Goal: Task Accomplishment & Management: Use online tool/utility

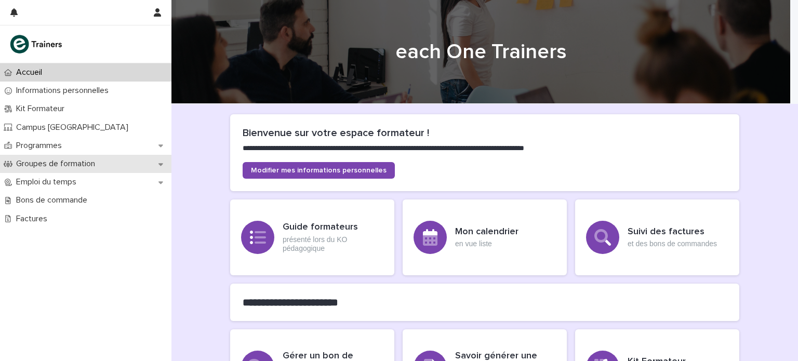
click at [76, 160] on p "Groupes de formation" at bounding box center [57, 164] width 91 height 10
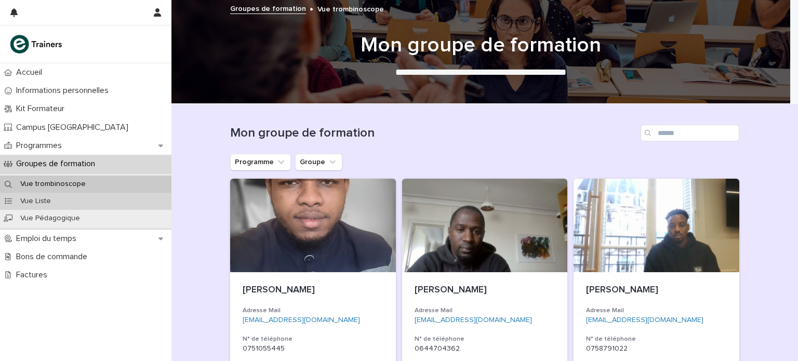
click at [72, 203] on div "Vue Liste" at bounding box center [86, 201] width 172 height 17
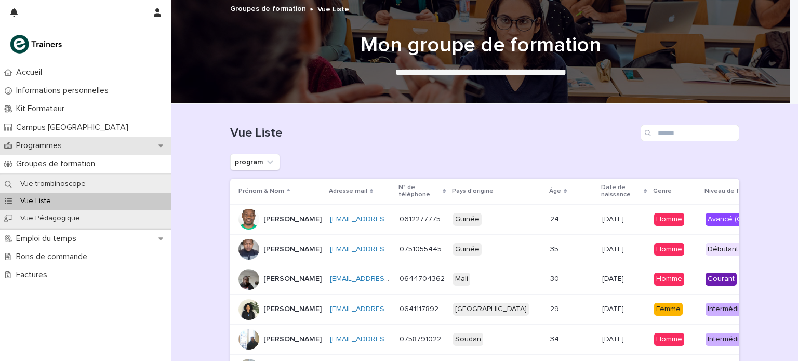
click at [79, 151] on div "Programmes" at bounding box center [86, 146] width 172 height 18
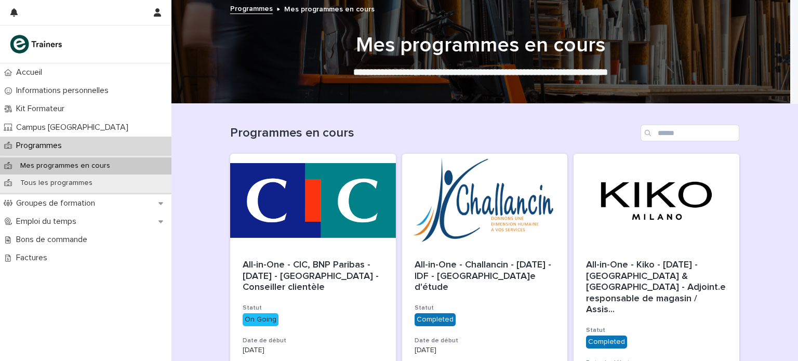
scroll to position [119, 0]
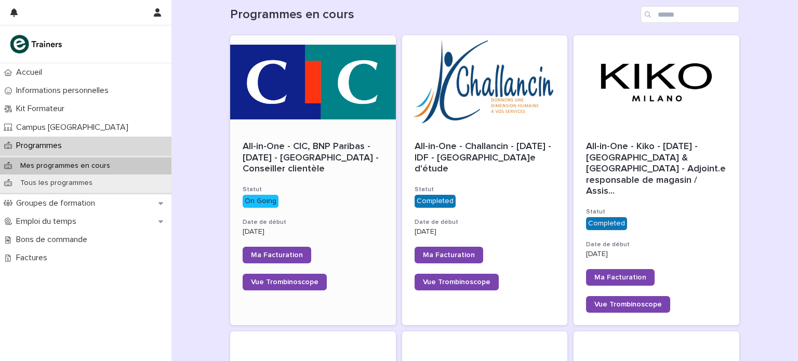
click at [298, 188] on h3 "Statut" at bounding box center [313, 190] width 141 height 8
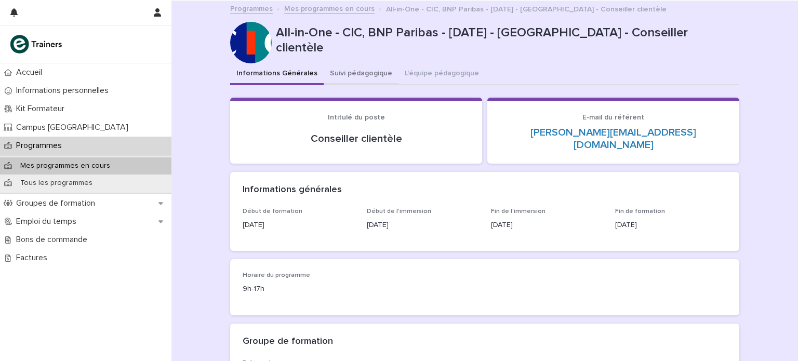
click at [329, 72] on button "Suivi pédagogique" at bounding box center [361, 74] width 75 height 22
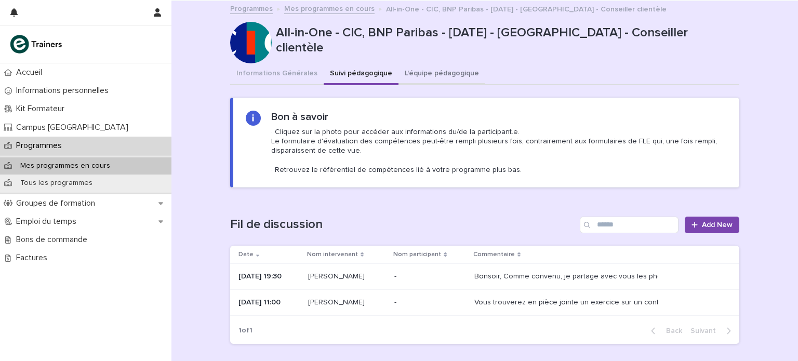
click at [400, 76] on button "L'équipe pédagogique" at bounding box center [442, 74] width 87 height 22
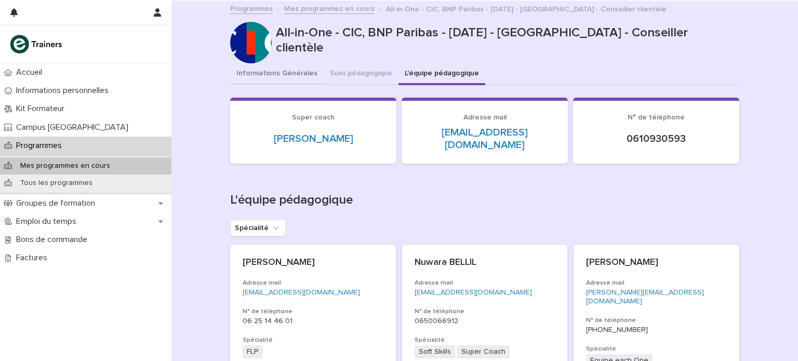
click at [248, 76] on button "Informations Générales" at bounding box center [277, 74] width 94 height 22
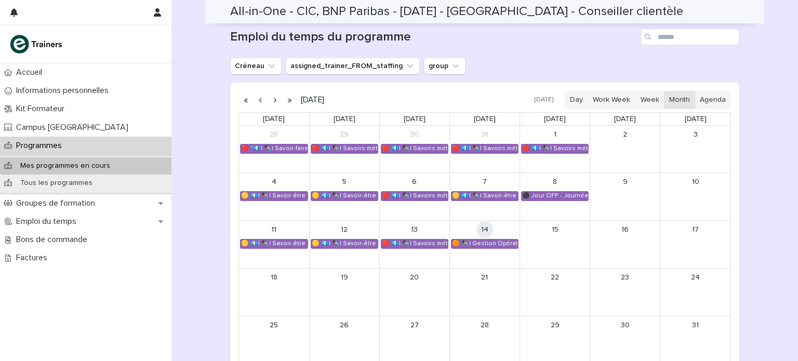
scroll to position [852, 0]
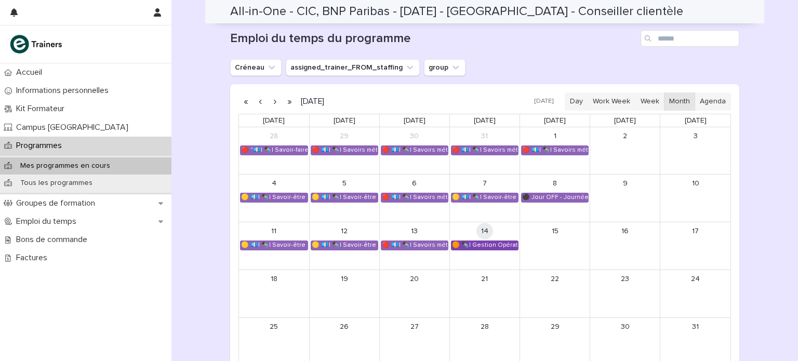
click at [472, 241] on div "🟠 ✒️| Gestion Opérationnelle - Cérémonie de Clôture" at bounding box center [485, 245] width 67 height 8
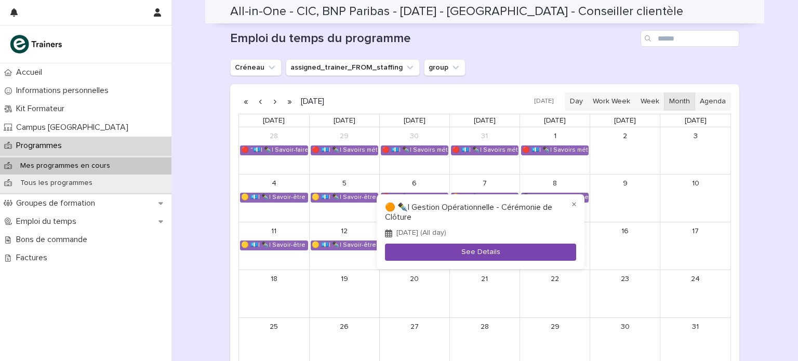
click at [485, 252] on button "See Details" at bounding box center [480, 252] width 191 height 17
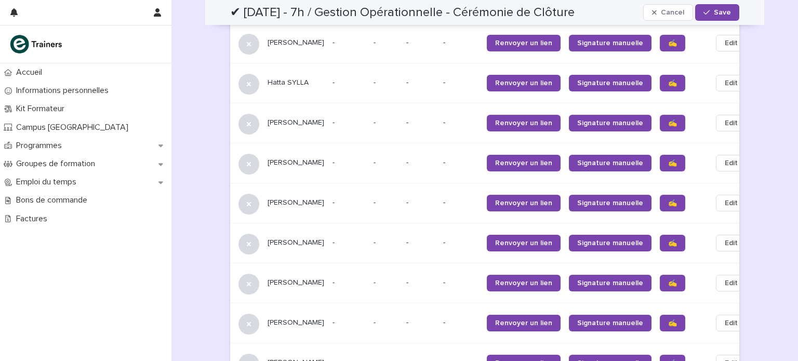
scroll to position [711, 0]
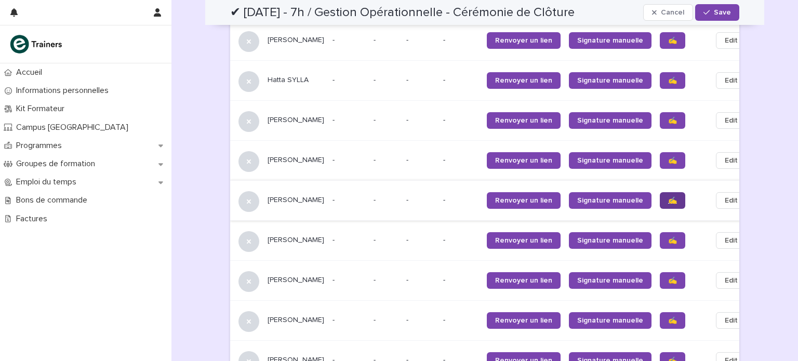
click at [668, 197] on span "✍️" at bounding box center [672, 200] width 9 height 7
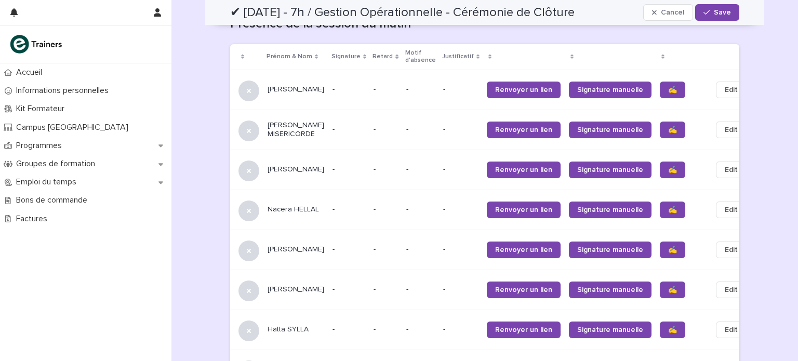
scroll to position [459, 0]
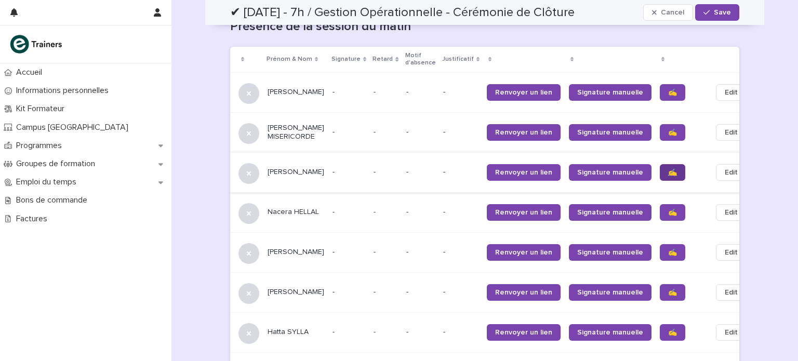
click at [668, 169] on span "✍️" at bounding box center [672, 172] width 9 height 7
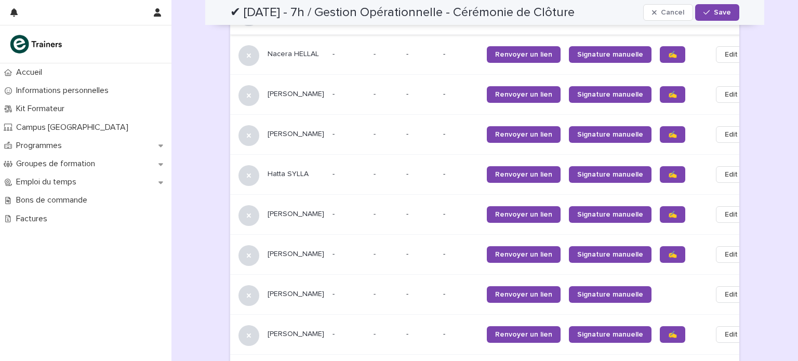
scroll to position [610, 0]
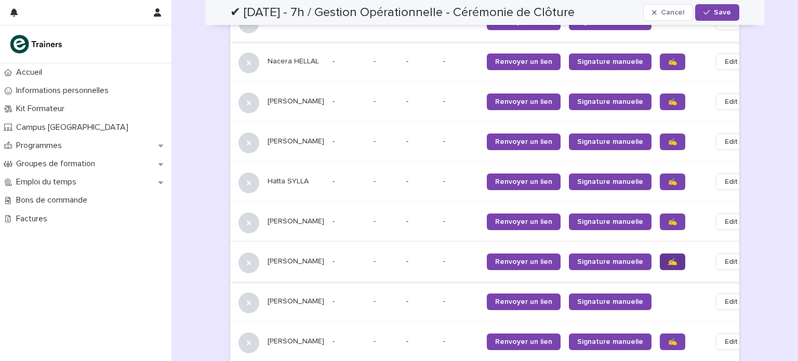
click at [668, 258] on span "✍️" at bounding box center [672, 261] width 9 height 7
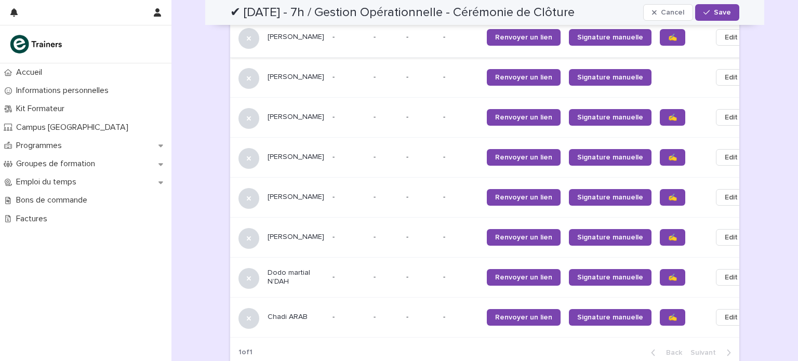
scroll to position [839, 0]
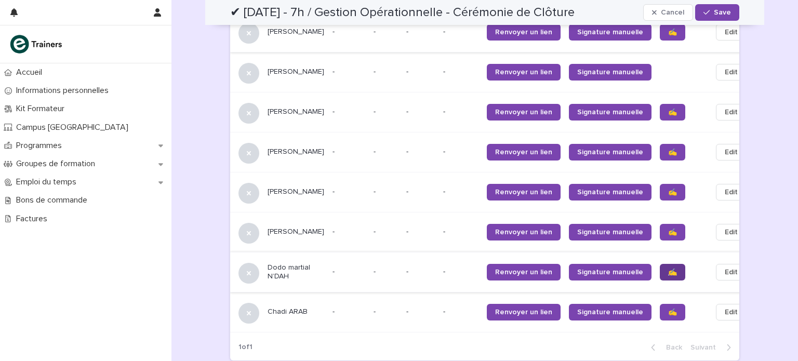
click at [668, 269] on span "✍️" at bounding box center [672, 272] width 9 height 7
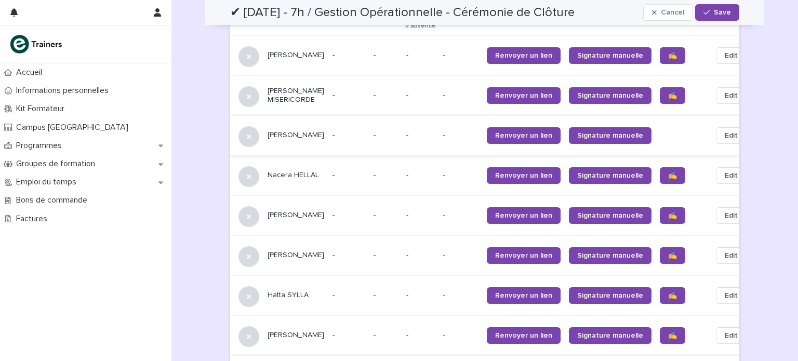
scroll to position [486, 0]
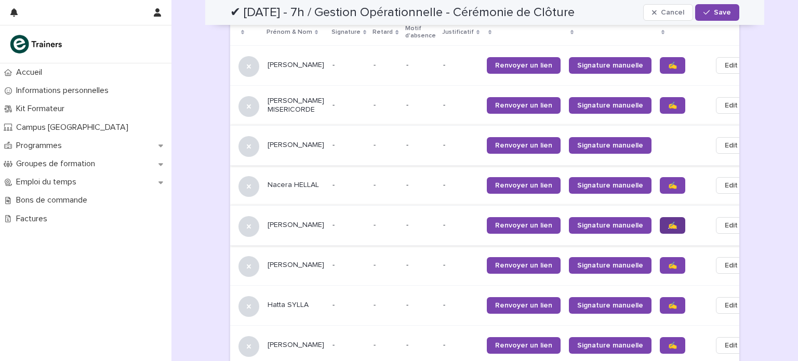
click at [668, 222] on span "✍️" at bounding box center [672, 225] width 9 height 7
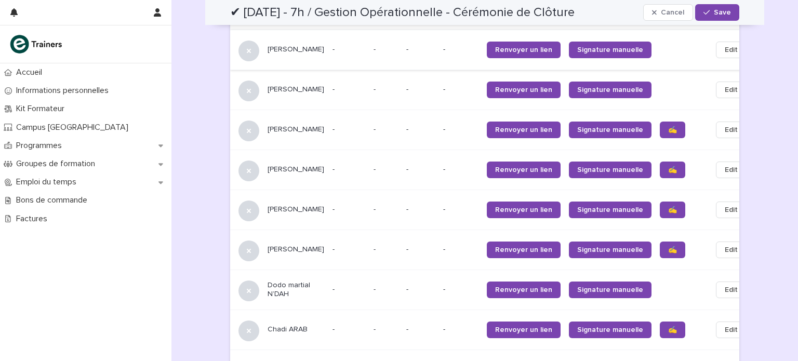
scroll to position [834, 0]
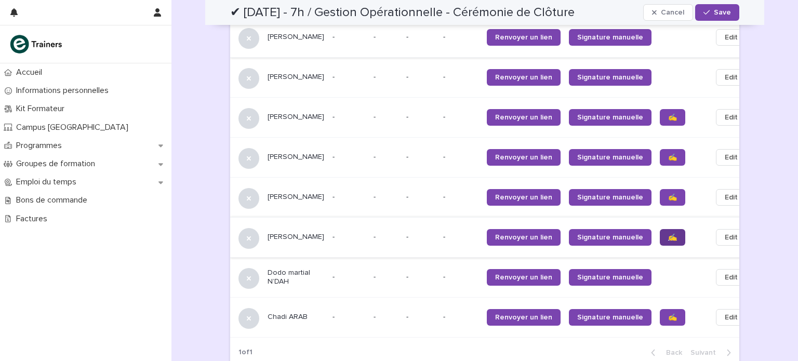
click at [660, 229] on link "✍️" at bounding box center [672, 237] width 25 height 17
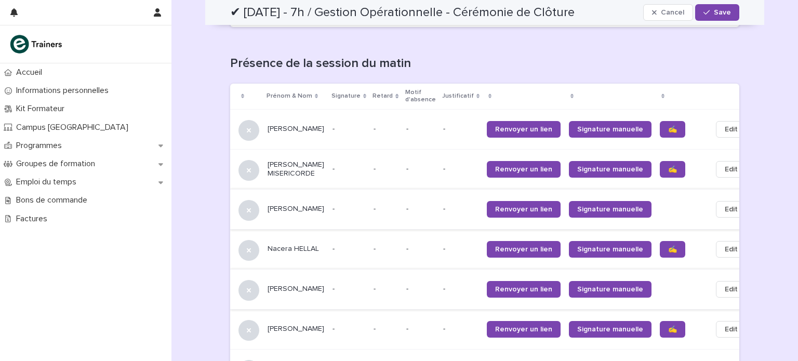
scroll to position [415, 0]
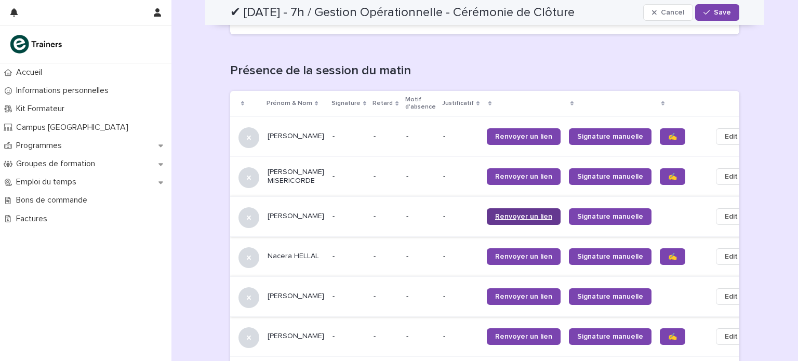
click at [504, 208] on link "Renvoyer un lien" at bounding box center [524, 216] width 74 height 17
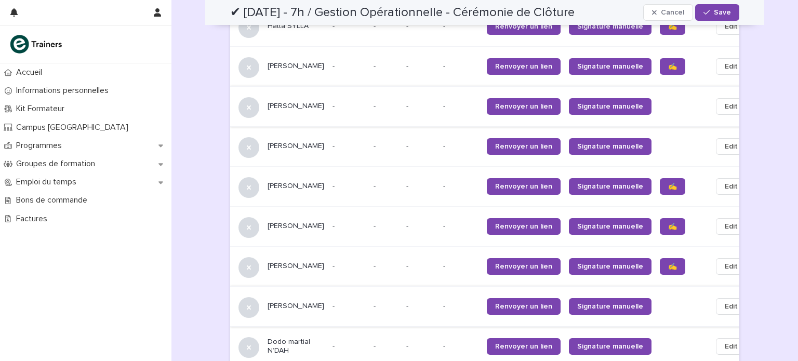
scroll to position [755, 0]
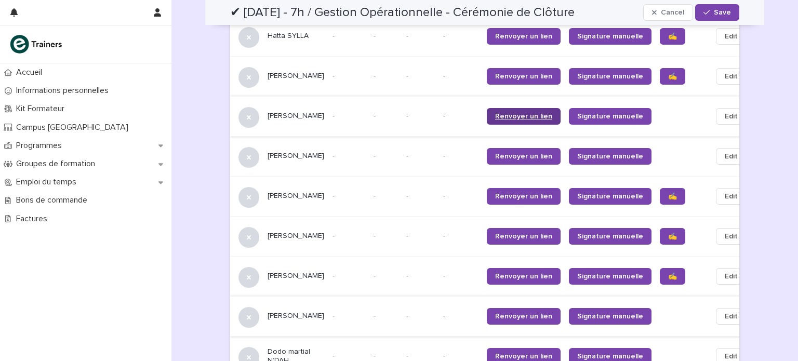
click at [495, 113] on span "Renvoyer un lien" at bounding box center [523, 116] width 57 height 7
click at [503, 153] on span "Renvoyer un lien" at bounding box center [523, 156] width 57 height 7
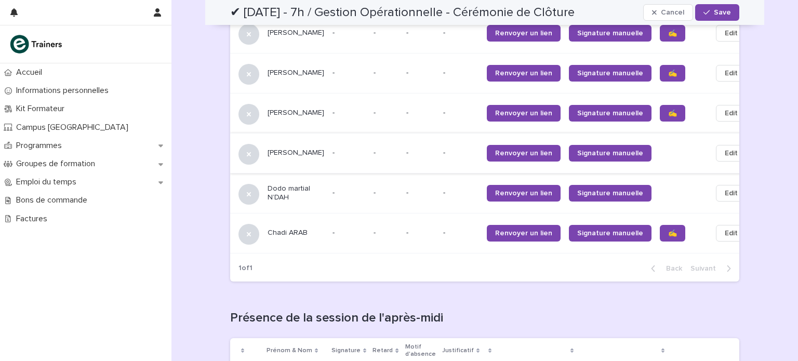
scroll to position [918, 0]
click at [514, 150] on span "Renvoyer un lien" at bounding box center [523, 153] width 57 height 7
click at [503, 190] on span "Renvoyer un lien" at bounding box center [523, 193] width 57 height 7
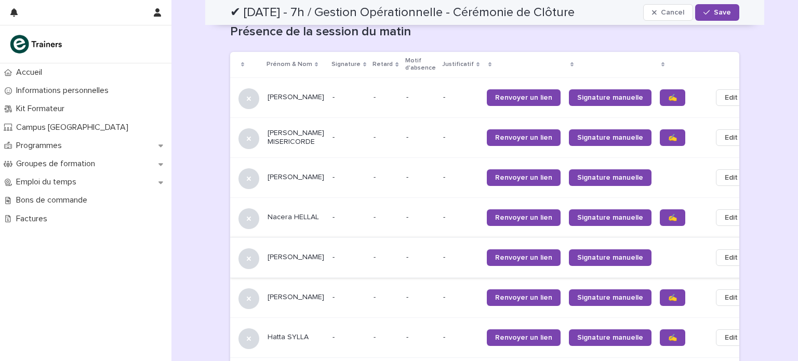
scroll to position [449, 0]
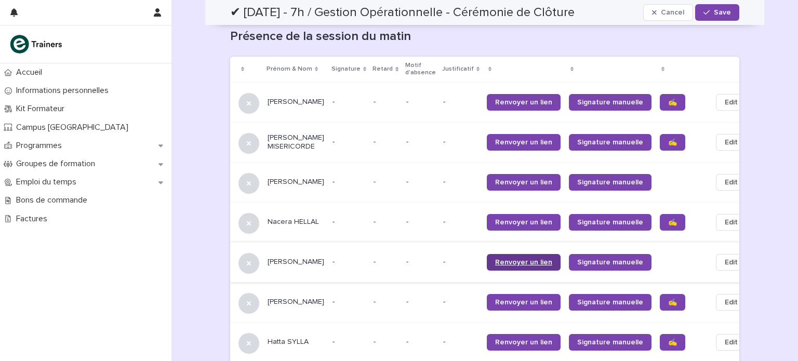
click at [495, 259] on span "Renvoyer un lien" at bounding box center [523, 262] width 57 height 7
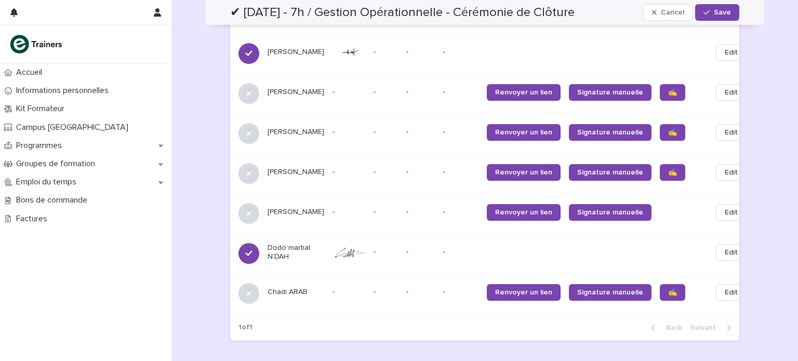
scroll to position [847, 0]
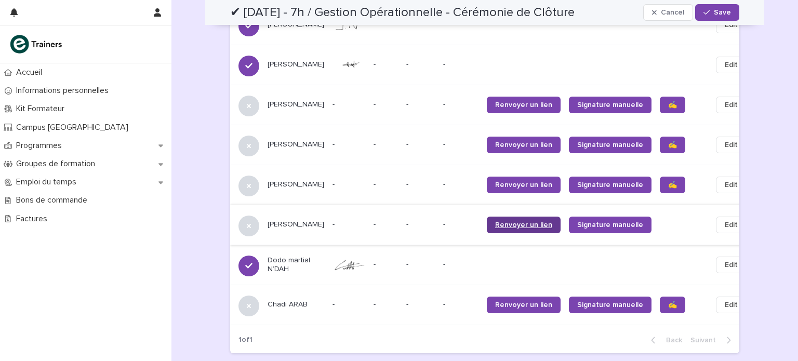
click at [514, 221] on span "Renvoyer un lien" at bounding box center [523, 224] width 57 height 7
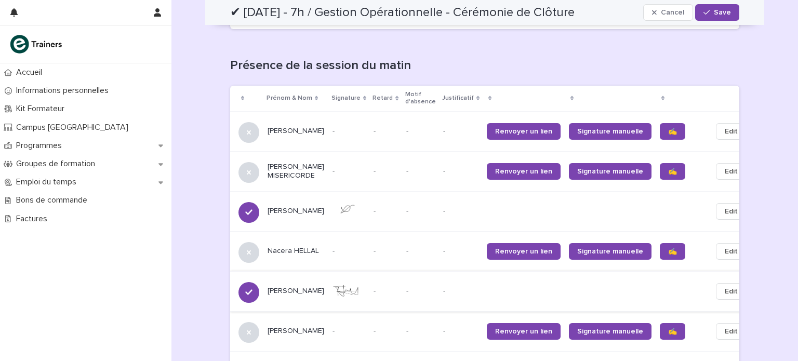
scroll to position [424, 0]
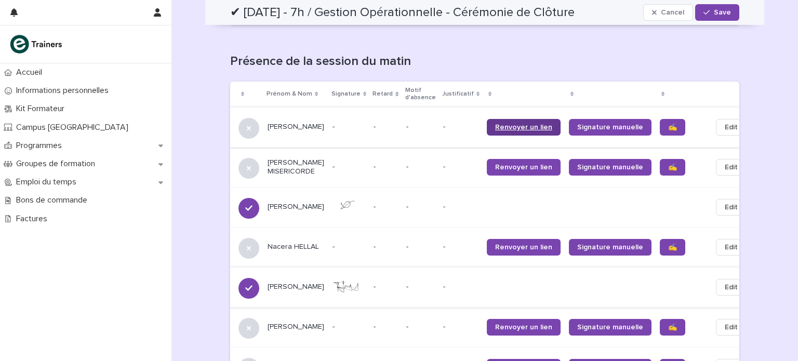
click at [507, 119] on link "Renvoyer un lien" at bounding box center [524, 127] width 74 height 17
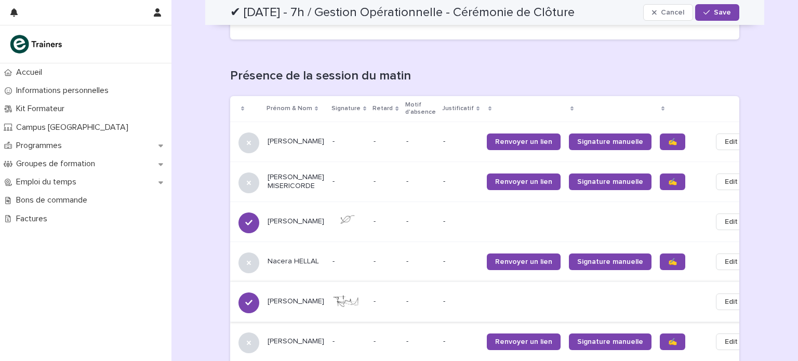
scroll to position [405, 0]
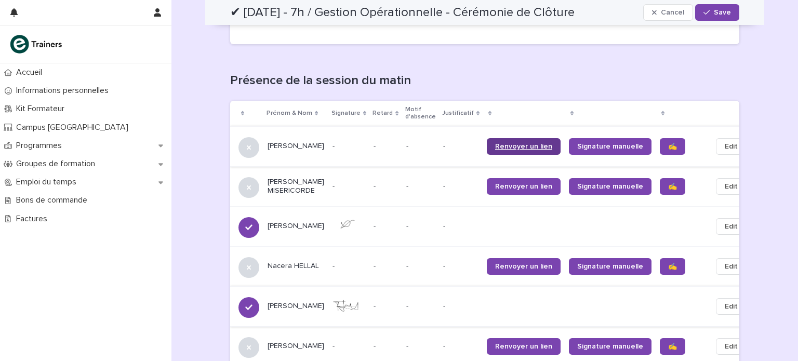
click at [495, 143] on span "Renvoyer un lien" at bounding box center [523, 146] width 57 height 7
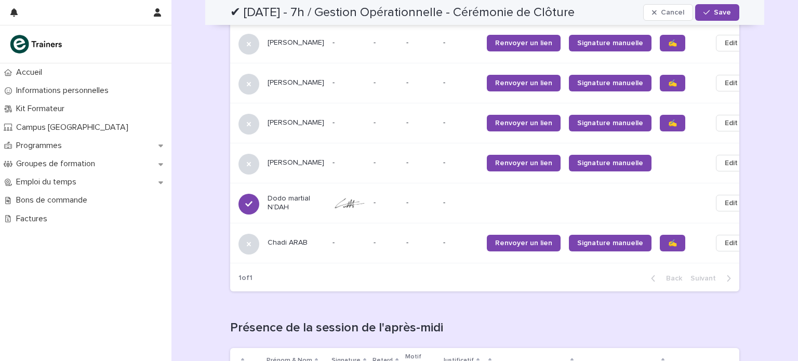
scroll to position [928, 0]
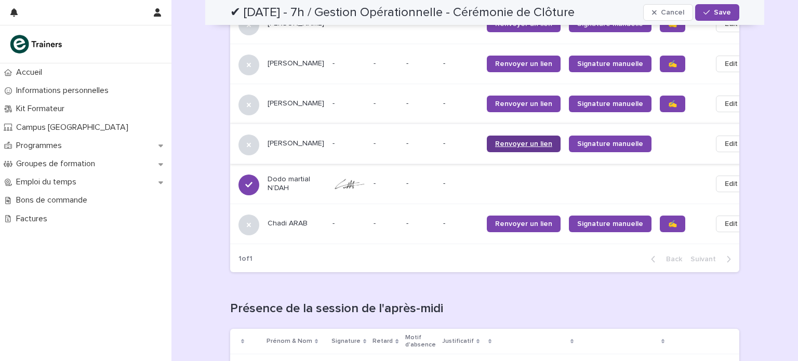
click at [515, 140] on span "Renvoyer un lien" at bounding box center [523, 143] width 57 height 7
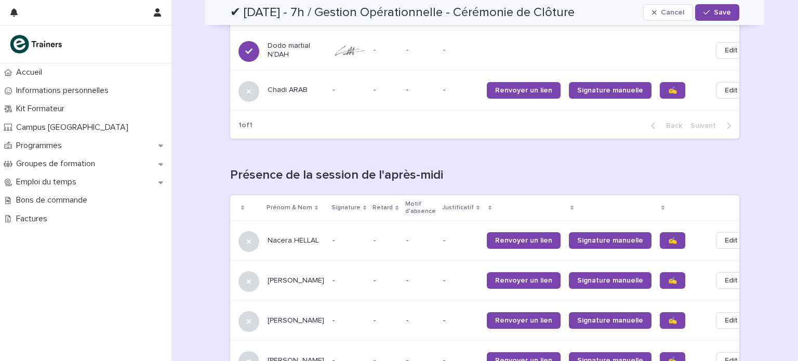
scroll to position [1065, 0]
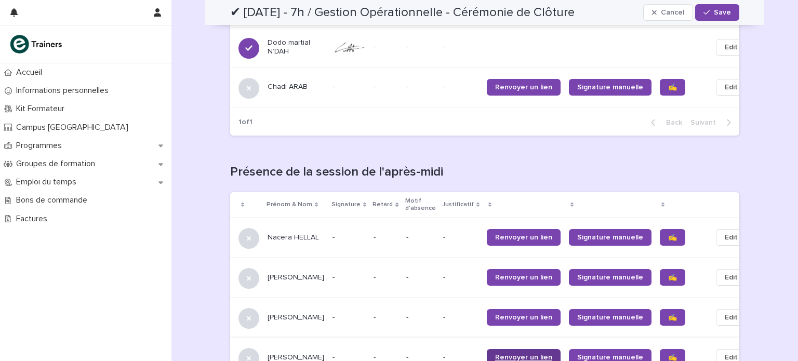
click at [495, 354] on span "Renvoyer un lien" at bounding box center [523, 357] width 57 height 7
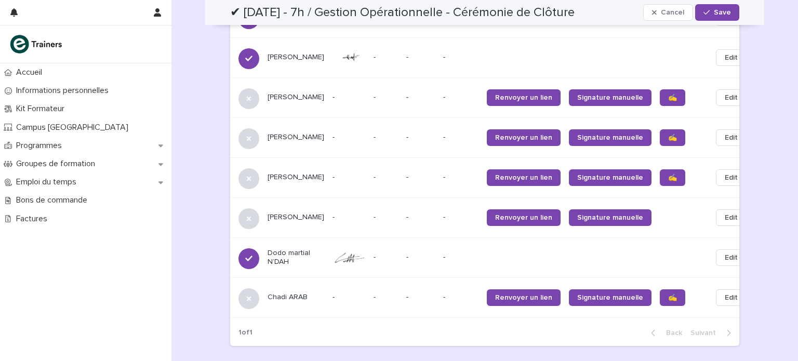
scroll to position [855, 0]
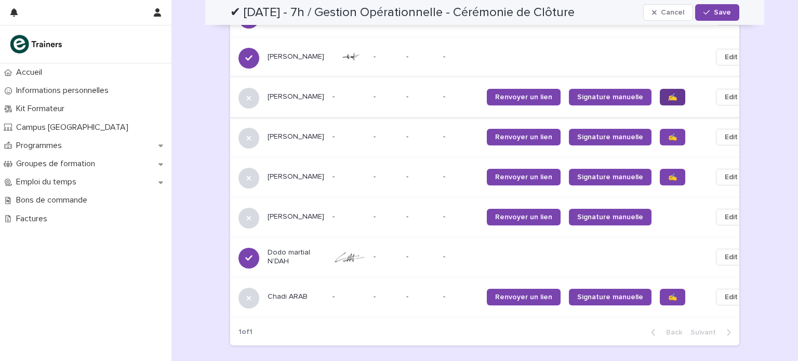
click at [660, 89] on link "✍️" at bounding box center [672, 97] width 25 height 17
click at [509, 89] on link "Renvoyer un lien" at bounding box center [524, 97] width 74 height 17
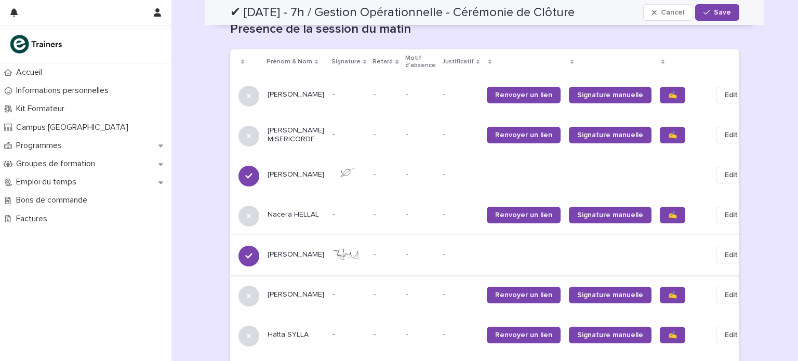
scroll to position [459, 0]
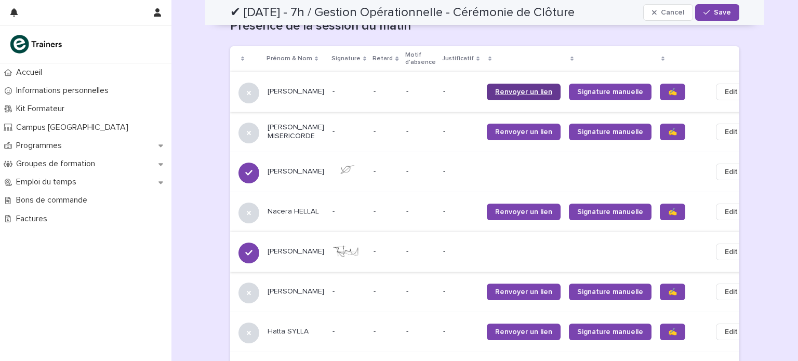
click at [495, 88] on span "Renvoyer un lien" at bounding box center [523, 91] width 57 height 7
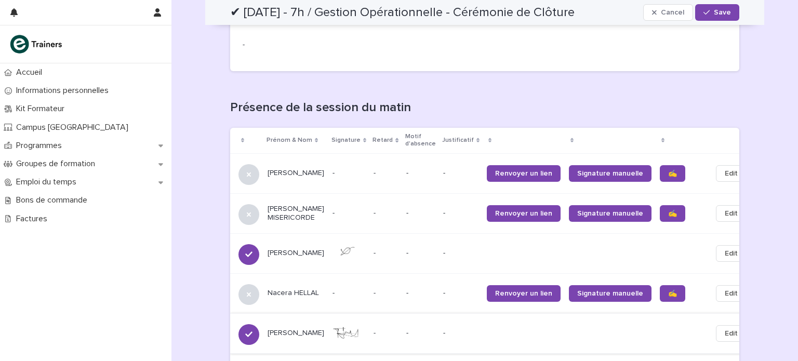
scroll to position [380, 0]
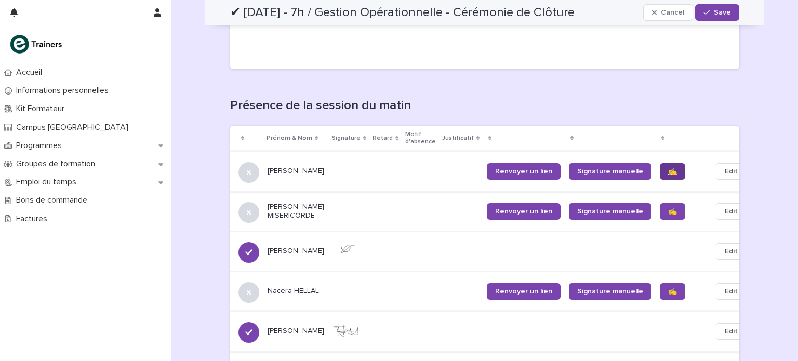
click at [668, 168] on span "✍️" at bounding box center [672, 171] width 9 height 7
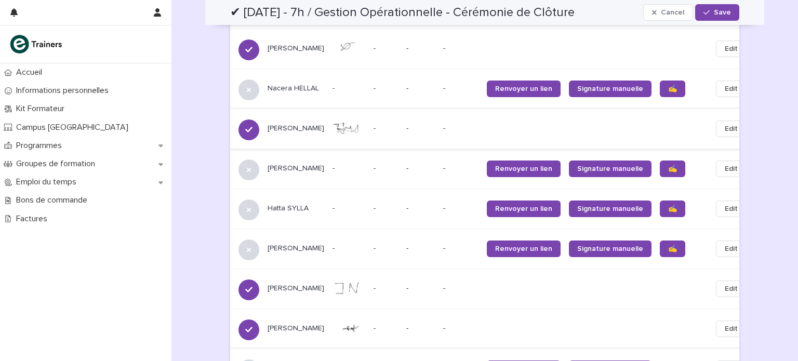
scroll to position [580, 0]
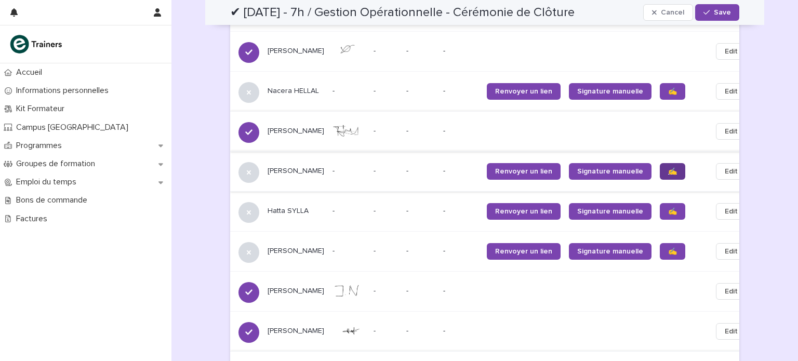
click at [660, 163] on link "✍️" at bounding box center [672, 171] width 25 height 17
click at [501, 163] on link "Renvoyer un lien" at bounding box center [524, 171] width 74 height 17
click at [660, 207] on link "✍️" at bounding box center [672, 211] width 25 height 17
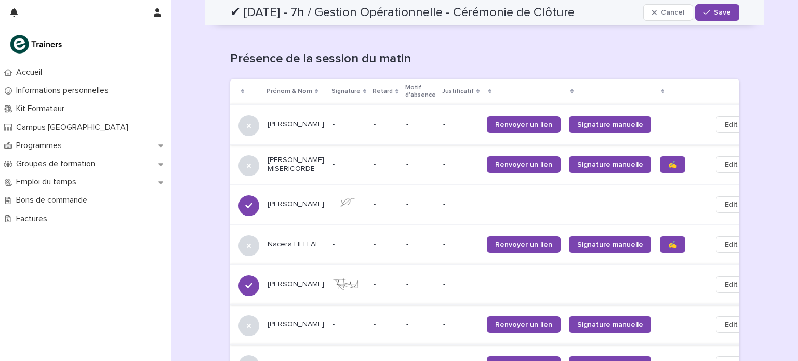
scroll to position [432, 0]
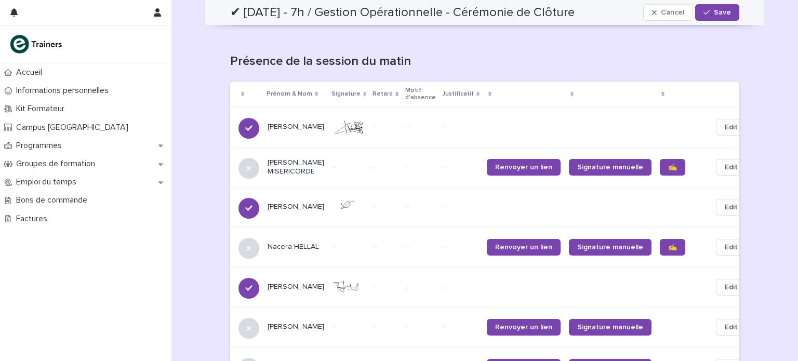
scroll to position [427, 0]
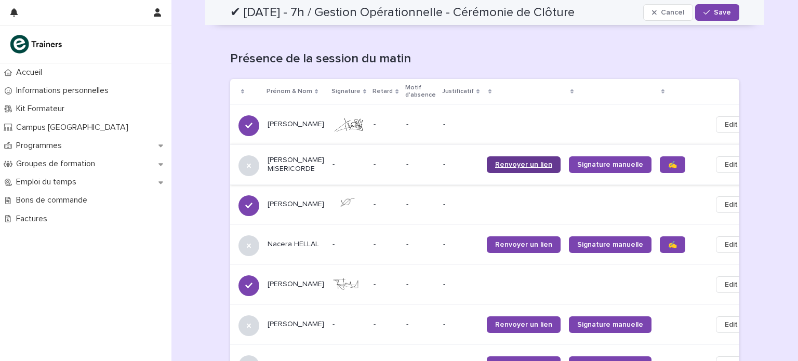
click at [501, 161] on span "Renvoyer un lien" at bounding box center [523, 164] width 57 height 7
click at [660, 158] on link "✍️" at bounding box center [672, 164] width 25 height 17
